Goal: Task Accomplishment & Management: Use online tool/utility

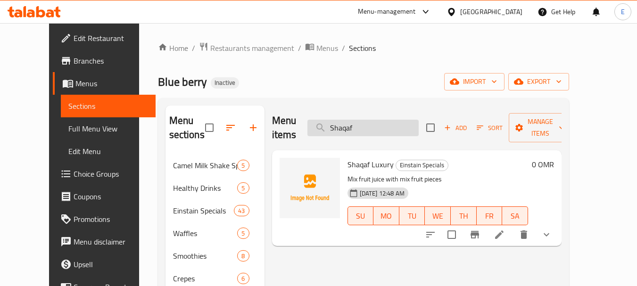
click at [381, 121] on input "Shaqaf" at bounding box center [362, 128] width 111 height 16
click at [372, 126] on input "Shaqaf" at bounding box center [362, 128] width 111 height 16
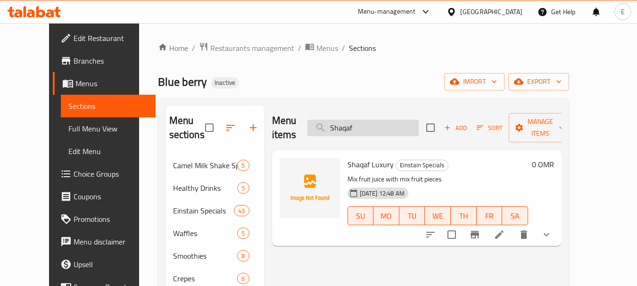
paste input "Mix Waffle"
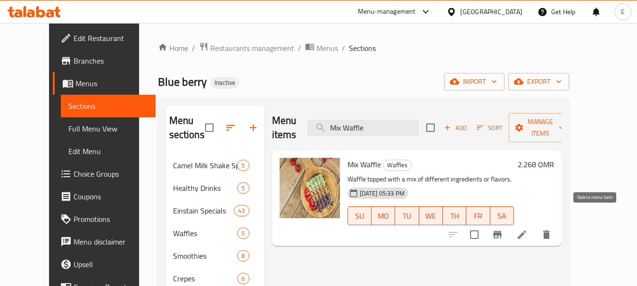
type input "Mix Waffle"
click at [552, 229] on icon "delete" at bounding box center [545, 234] width 11 height 11
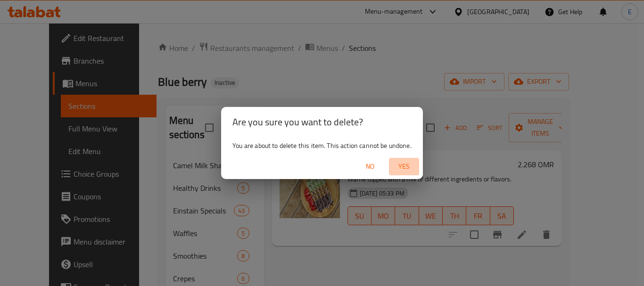
click at [399, 170] on span "Yes" at bounding box center [403, 167] width 23 height 12
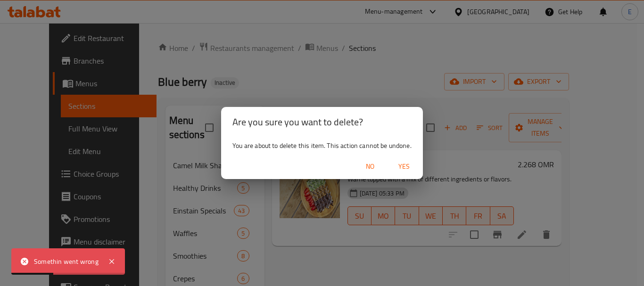
click at [406, 166] on span "Yes" at bounding box center [403, 167] width 23 height 12
click at [371, 169] on span "No" at bounding box center [370, 167] width 23 height 12
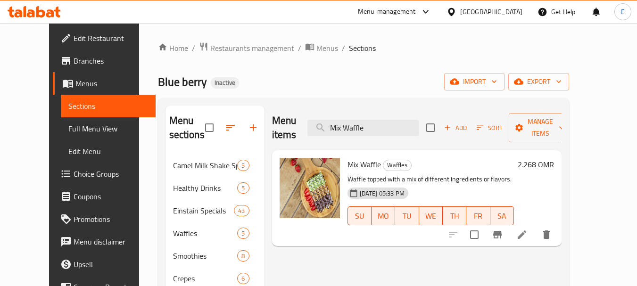
click at [397, 79] on div "Blue berry Inactive import export" at bounding box center [363, 81] width 411 height 17
click at [379, 130] on div "Menu items Mix Waffle Add Sort Manage items" at bounding box center [416, 128] width 289 height 45
click at [408, 82] on div "Blue berry Inactive import export" at bounding box center [363, 81] width 411 height 17
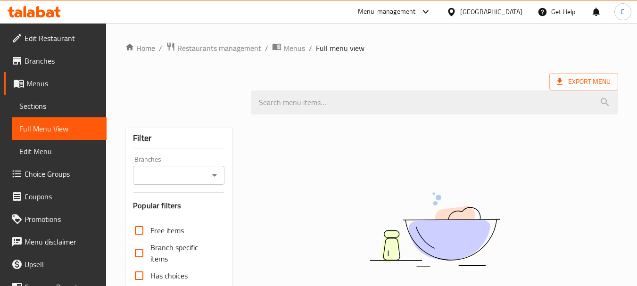
click at [428, 52] on ol "Home / Restaurants management / Menus / Full menu view" at bounding box center [371, 48] width 493 height 12
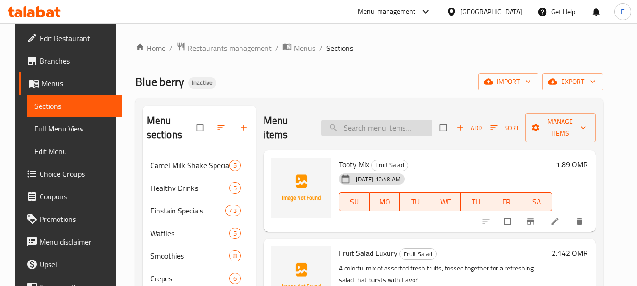
click at [397, 130] on input "search" at bounding box center [376, 128] width 111 height 16
paste input "Mix Waffle"
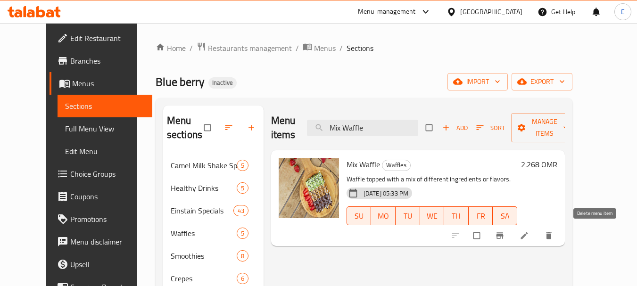
type input "Mix Waffle"
click at [551, 236] on icon "delete" at bounding box center [549, 235] width 6 height 7
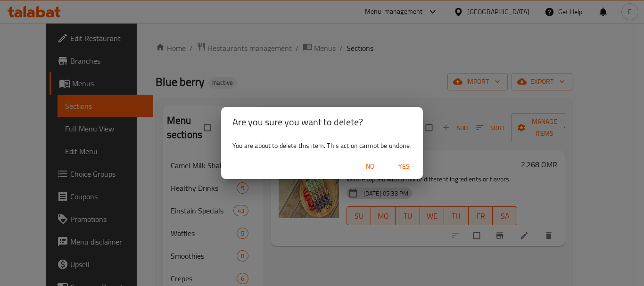
click at [403, 163] on span "Yes" at bounding box center [403, 167] width 23 height 12
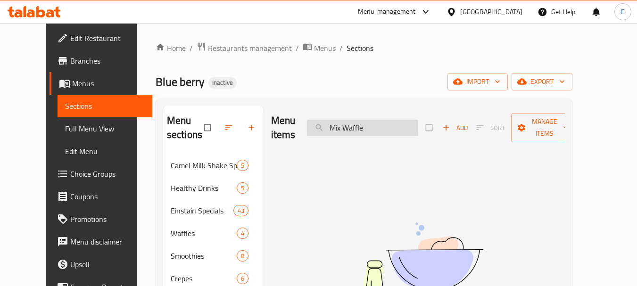
click at [384, 130] on input "Mix Waffle" at bounding box center [362, 128] width 111 height 16
click at [428, 62] on div "Home / Restaurants management / Menus / Sections Blue berry Inactive import exp…" at bounding box center [363, 273] width 417 height 463
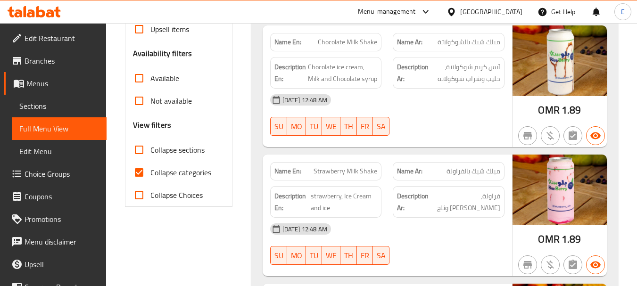
scroll to position [330, 0]
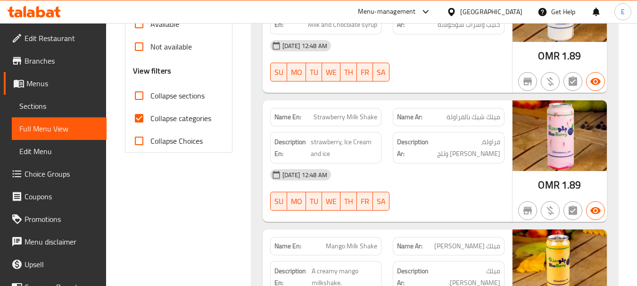
click at [136, 120] on input "Collapse categories" at bounding box center [139, 118] width 23 height 23
checkbox input "false"
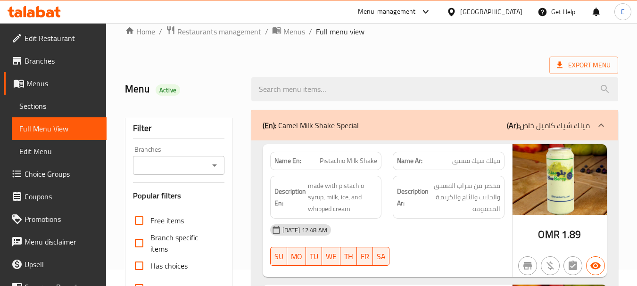
scroll to position [0, 0]
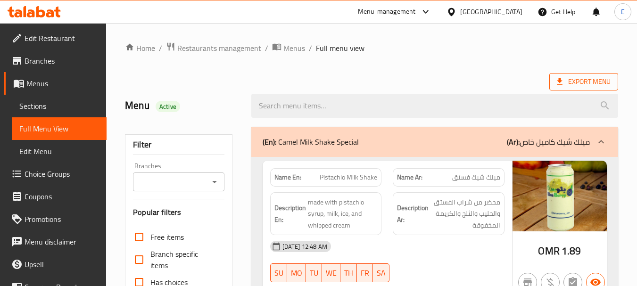
click at [566, 86] on span "Export Menu" at bounding box center [583, 82] width 54 height 12
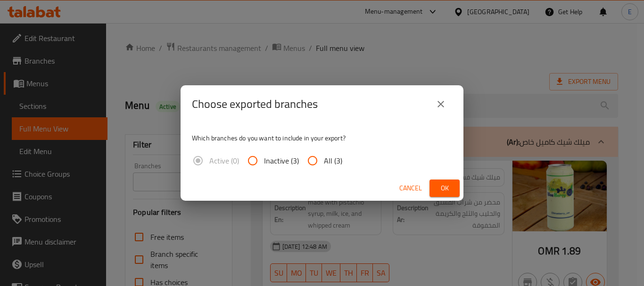
click at [344, 154] on div "Active (0) Inactive (3) All (3)" at bounding box center [271, 160] width 158 height 23
click at [324, 164] on span "All (3)" at bounding box center [333, 160] width 18 height 11
click at [324, 164] on input "All (3)" at bounding box center [312, 160] width 23 height 23
radio input "true"
click at [450, 193] on span "Ok" at bounding box center [444, 188] width 15 height 12
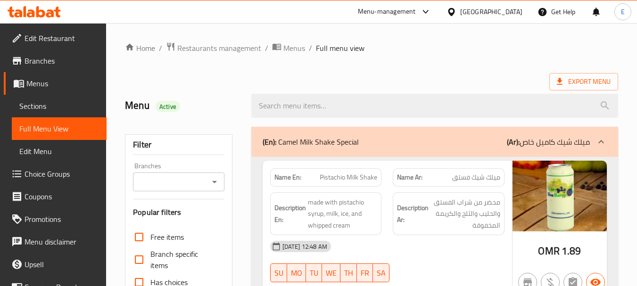
click at [449, 79] on div "Export Menu" at bounding box center [371, 81] width 493 height 17
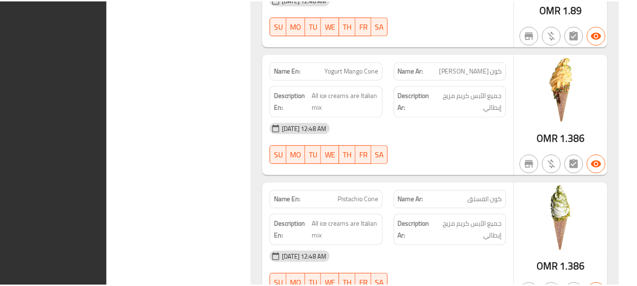
scroll to position [39420, 0]
